Goal: Find specific page/section: Find specific page/section

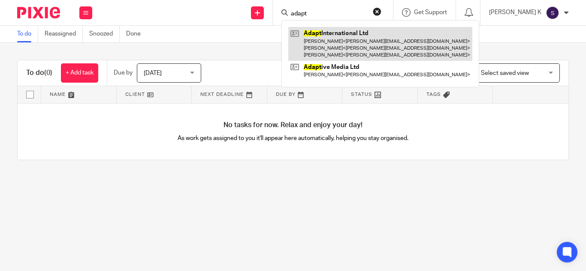
type input "adapt"
click at [382, 41] on link at bounding box center [380, 44] width 184 height 34
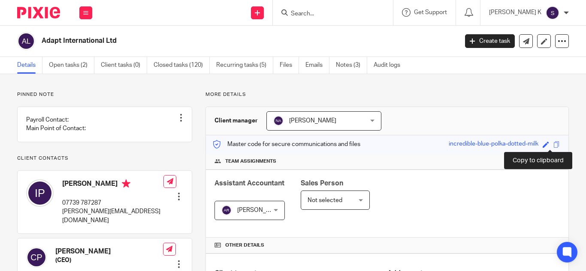
click at [553, 145] on span at bounding box center [556, 145] width 6 height 6
click at [376, 7] on form at bounding box center [335, 12] width 91 height 11
click at [364, 12] on input "Search" at bounding box center [328, 14] width 77 height 8
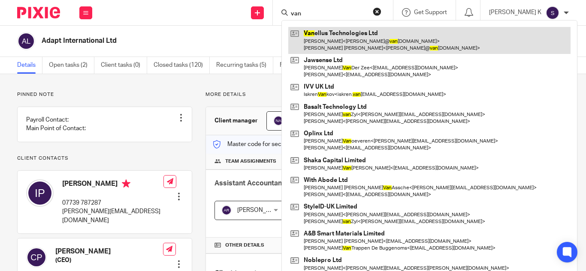
type input "van"
click at [383, 35] on link at bounding box center [429, 40] width 282 height 27
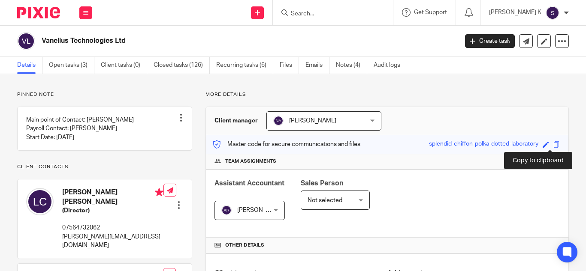
click at [553, 143] on span at bounding box center [556, 145] width 6 height 6
click at [342, 7] on form at bounding box center [335, 12] width 91 height 11
click at [338, 12] on input "Search" at bounding box center [328, 14] width 77 height 8
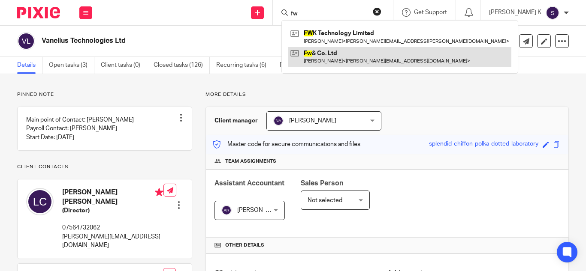
type input "fw"
click at [375, 49] on link at bounding box center [399, 57] width 223 height 20
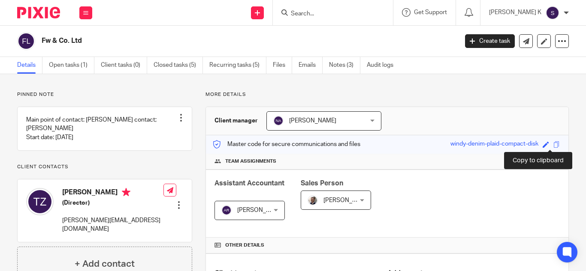
click at [553, 145] on span at bounding box center [556, 145] width 6 height 6
click at [370, 19] on div at bounding box center [333, 12] width 120 height 25
drag, startPoint x: 340, startPoint y: 0, endPoint x: 328, endPoint y: 8, distance: 14.3
click at [328, 8] on div at bounding box center [333, 12] width 120 height 25
click at [328, 8] on form at bounding box center [335, 12] width 91 height 11
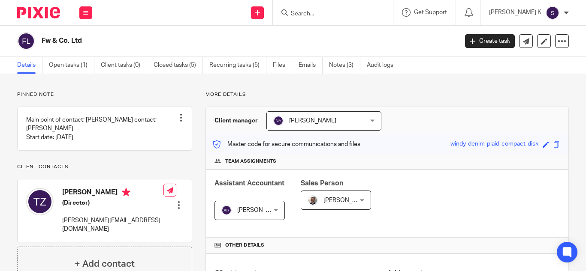
click at [334, 11] on input "Search" at bounding box center [328, 14] width 77 height 8
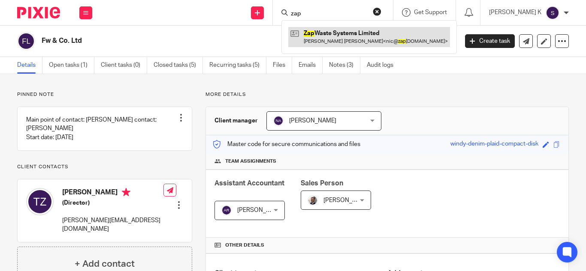
type input "zap"
click at [347, 33] on link at bounding box center [369, 37] width 162 height 20
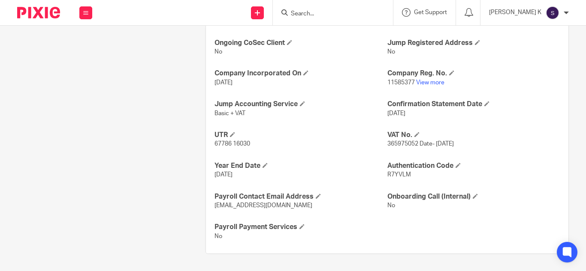
scroll to position [313, 0]
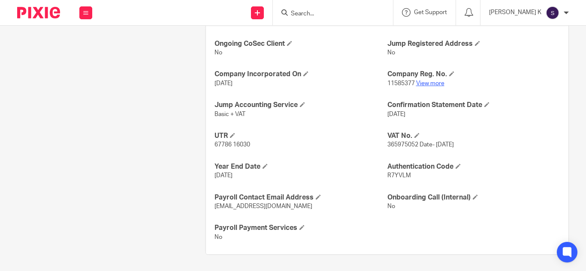
click at [419, 81] on link "View more" at bounding box center [430, 84] width 28 height 6
